Goal: Navigation & Orientation: Find specific page/section

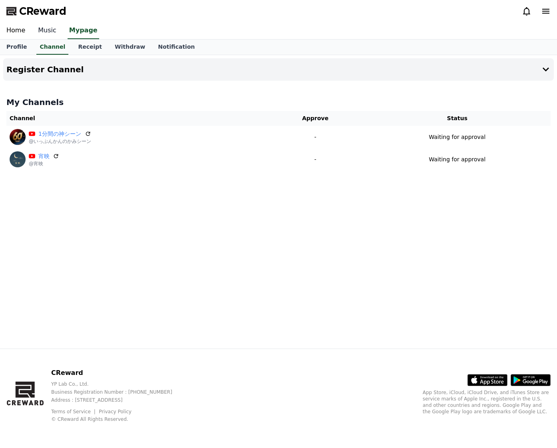
click at [43, 34] on link "Music" at bounding box center [47, 30] width 31 height 17
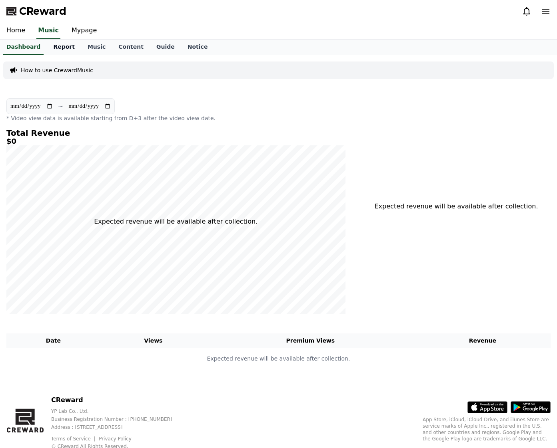
click at [57, 44] on link "Report" at bounding box center [64, 47] width 34 height 15
click at [81, 46] on link "Music" at bounding box center [96, 47] width 31 height 15
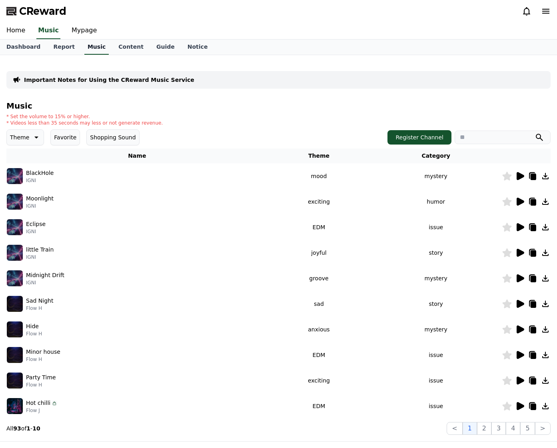
click at [88, 52] on link "Music" at bounding box center [96, 47] width 24 height 15
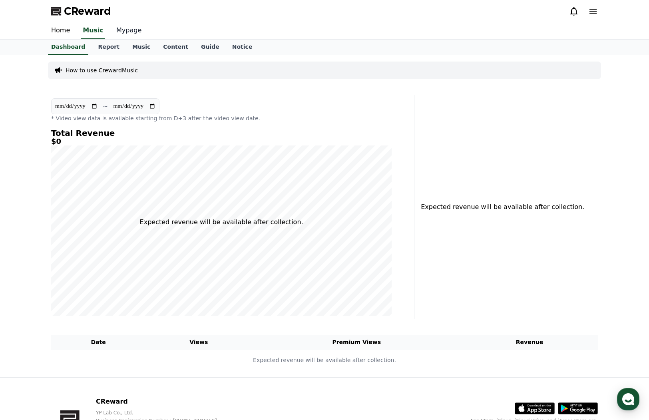
click at [132, 32] on link "Mypage" at bounding box center [129, 30] width 38 height 17
select select "**********"
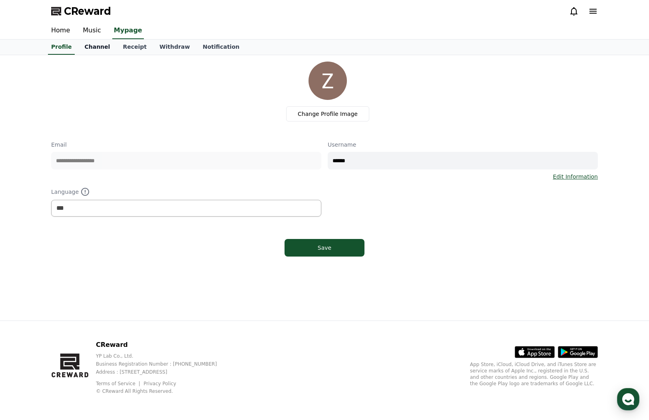
click at [98, 50] on link "Channel" at bounding box center [97, 47] width 38 height 15
